Goal: Task Accomplishment & Management: Use online tool/utility

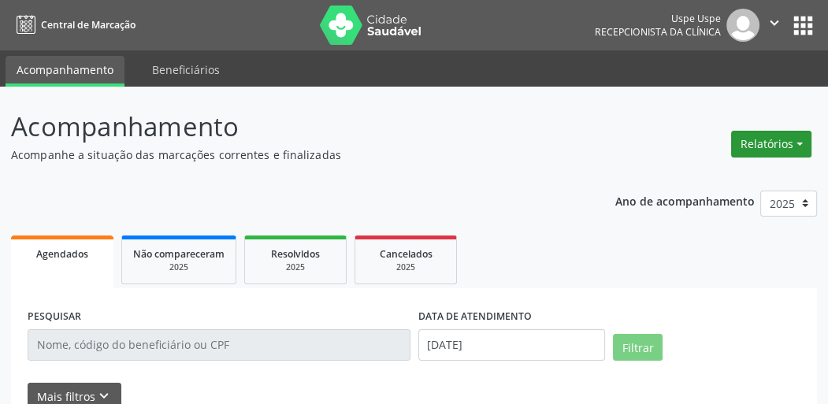
click at [764, 144] on button "Relatórios" at bounding box center [771, 144] width 80 height 27
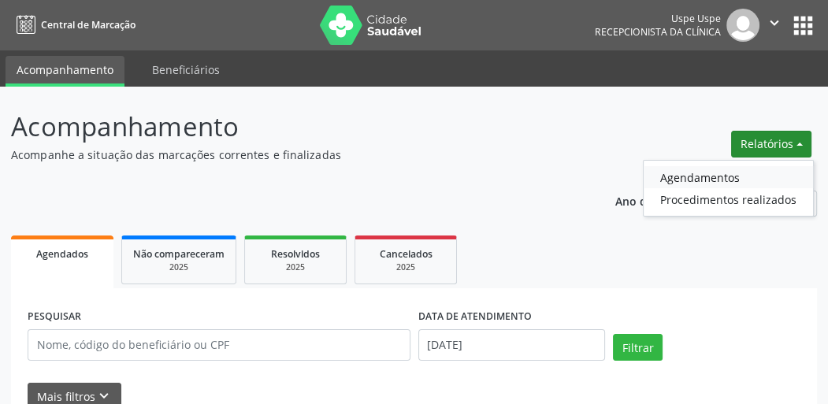
click at [674, 179] on link "Agendamentos" at bounding box center [727, 177] width 169 height 22
select select "7"
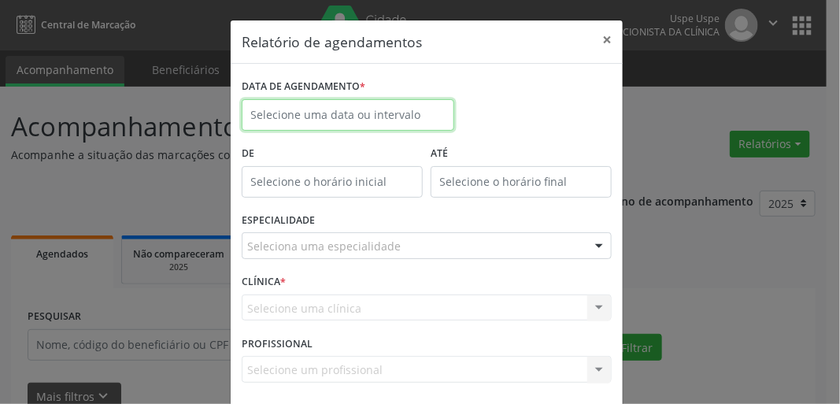
click at [378, 120] on input "text" at bounding box center [348, 114] width 213 height 31
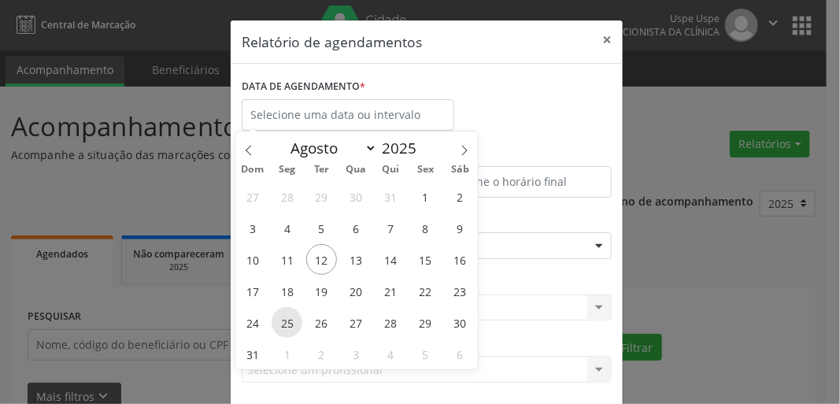
click at [286, 324] on span "25" at bounding box center [287, 322] width 31 height 31
type input "[DATE]"
click at [287, 323] on span "25" at bounding box center [287, 322] width 31 height 31
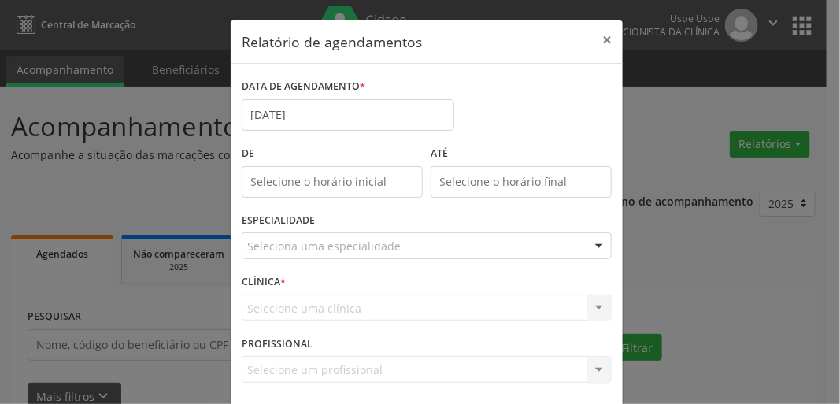
scroll to position [69, 0]
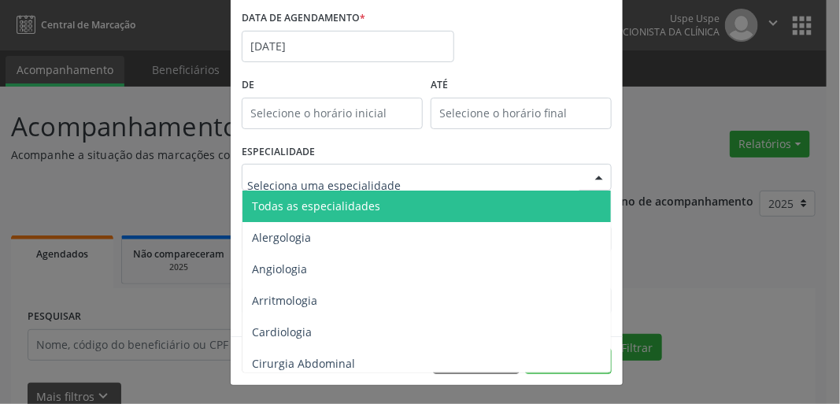
click at [346, 168] on div at bounding box center [427, 177] width 370 height 27
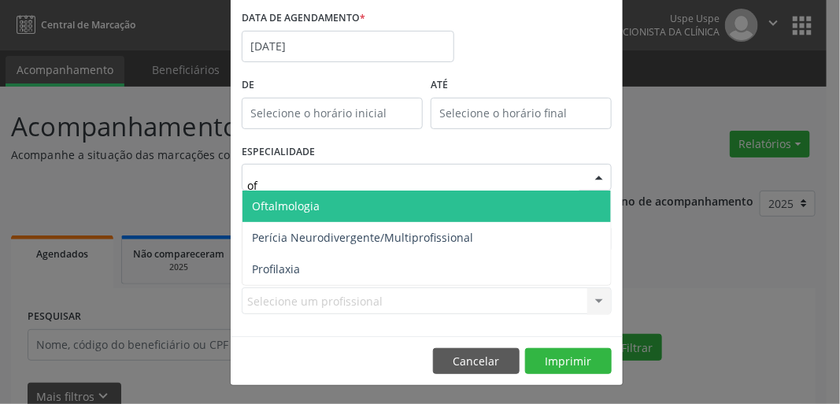
type input "oft"
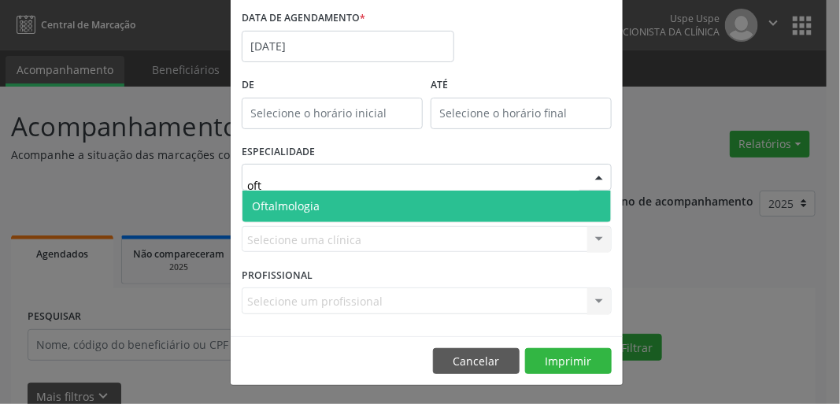
click at [325, 212] on span "Oftalmologia" at bounding box center [427, 206] width 369 height 31
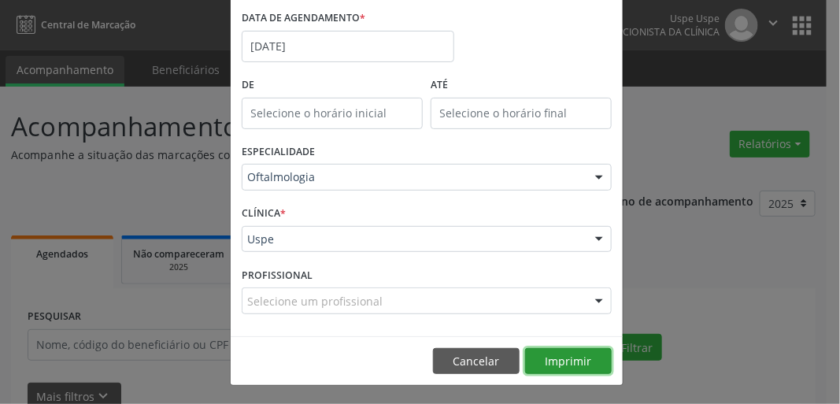
click at [551, 361] on button "Imprimir" at bounding box center [568, 361] width 87 height 27
